Goal: Find contact information: Find contact information

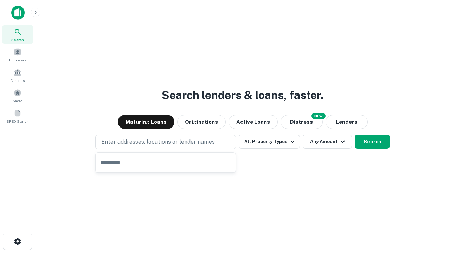
type input "**********"
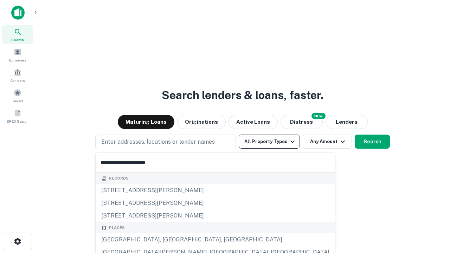
click at [168, 240] on div "[GEOGRAPHIC_DATA], [GEOGRAPHIC_DATA], [GEOGRAPHIC_DATA]" at bounding box center [216, 240] width 240 height 13
click at [270, 142] on button "All Property Types" at bounding box center [269, 142] width 61 height 14
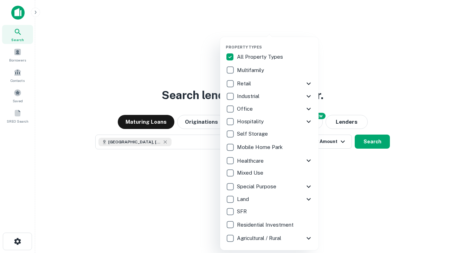
click at [275, 43] on button "button" at bounding box center [275, 43] width 99 height 0
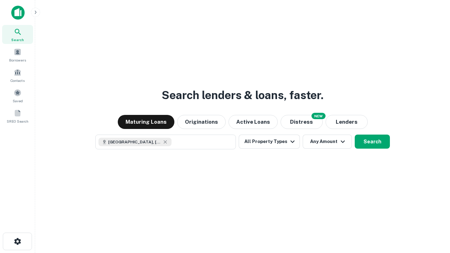
scroll to position [11, 0]
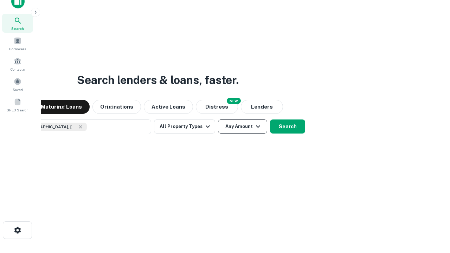
click at [218, 120] on button "Any Amount" at bounding box center [242, 127] width 49 height 14
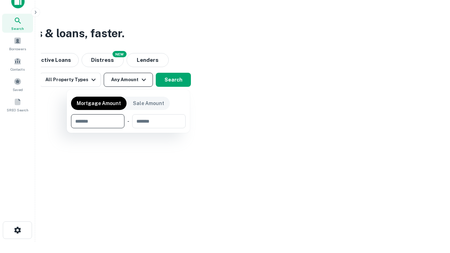
type input "*******"
click at [128, 128] on button "button" at bounding box center [128, 128] width 115 height 0
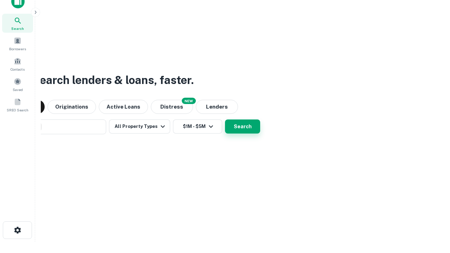
click at [225, 120] on button "Search" at bounding box center [242, 127] width 35 height 14
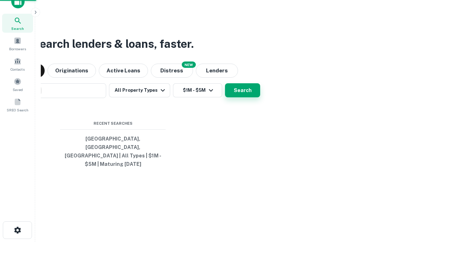
scroll to position [23, 199]
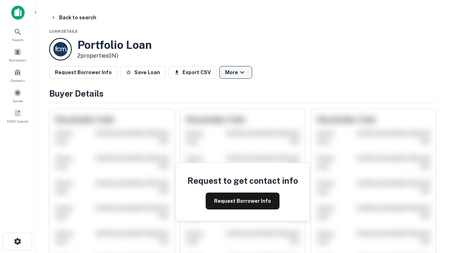
click at [236, 72] on button "More" at bounding box center [236, 72] width 33 height 13
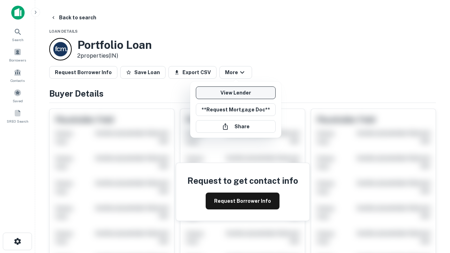
click at [236, 93] on link "View Lender" at bounding box center [236, 93] width 80 height 13
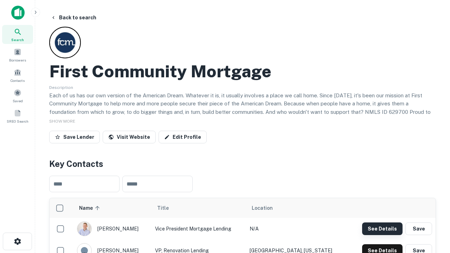
click at [383, 229] on button "See Details" at bounding box center [382, 229] width 40 height 13
click at [17, 242] on icon "button" at bounding box center [17, 242] width 8 height 8
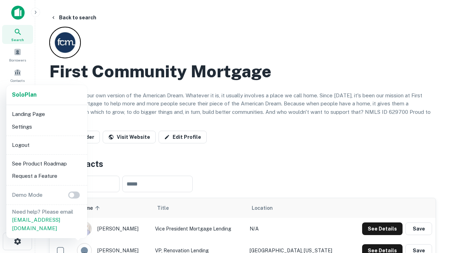
click at [46, 145] on li "Logout" at bounding box center [46, 145] width 75 height 13
